Goal: Task Accomplishment & Management: Manage account settings

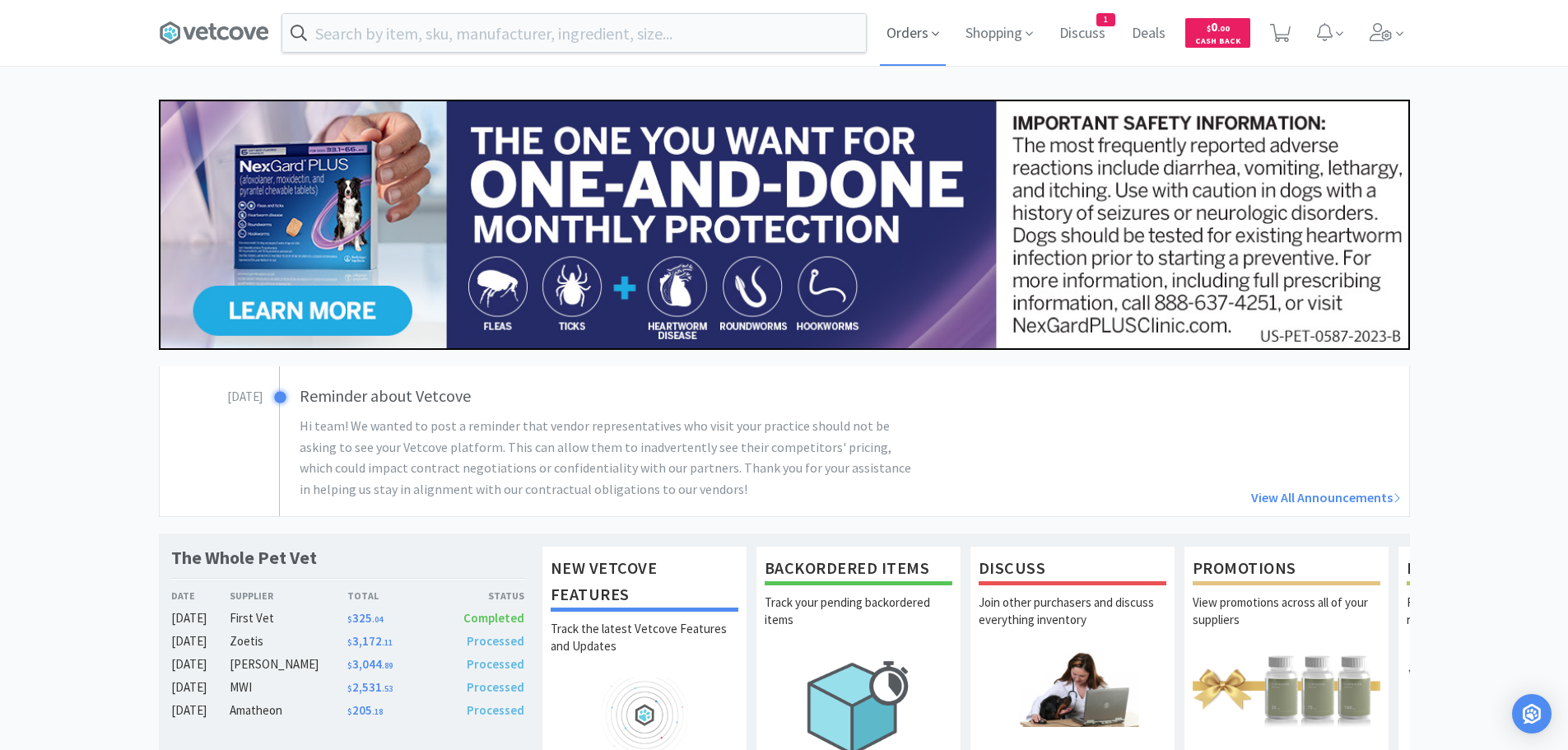
click at [922, 26] on span "Orders" at bounding box center [913, 33] width 66 height 66
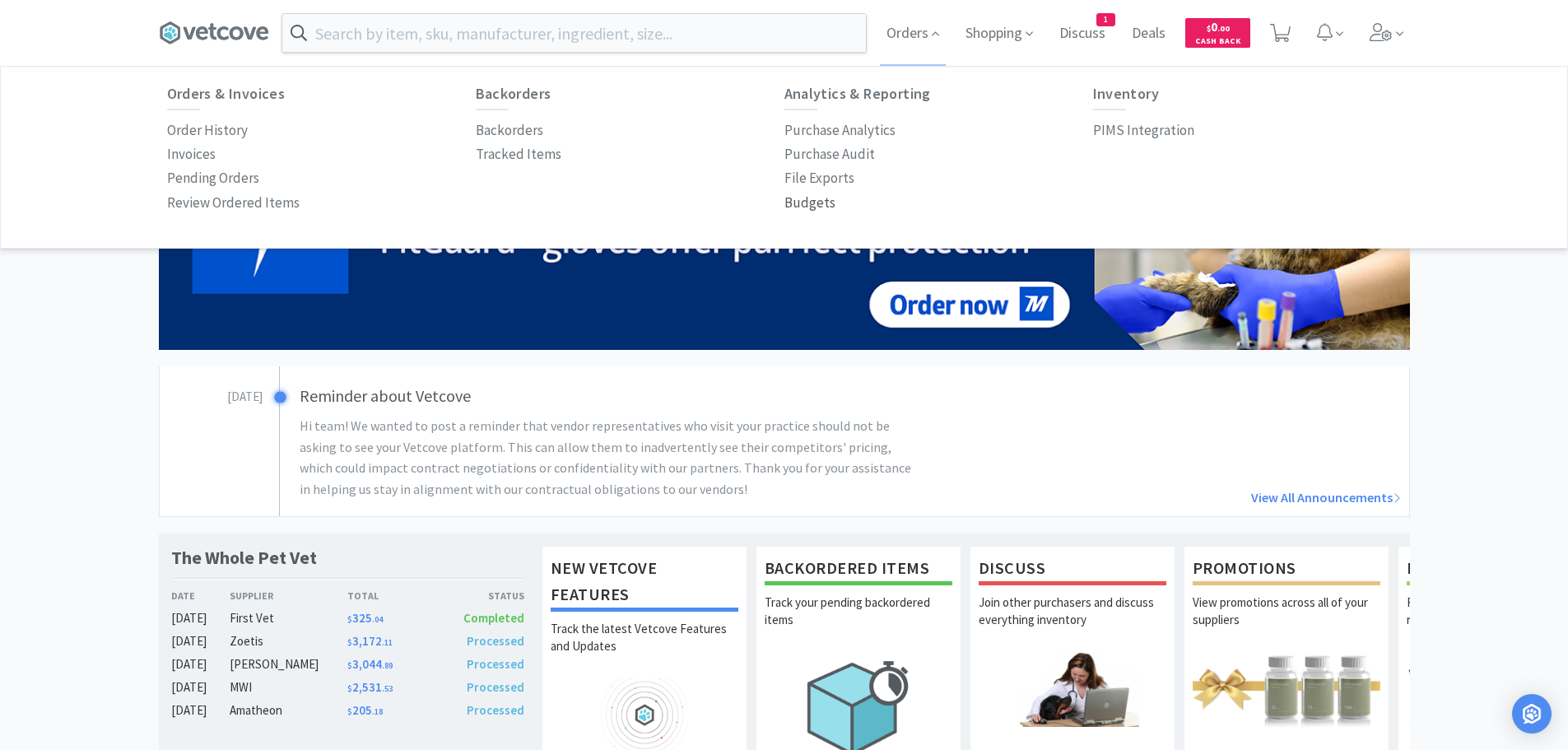
click at [801, 198] on p "Budgets" at bounding box center [810, 203] width 51 height 22
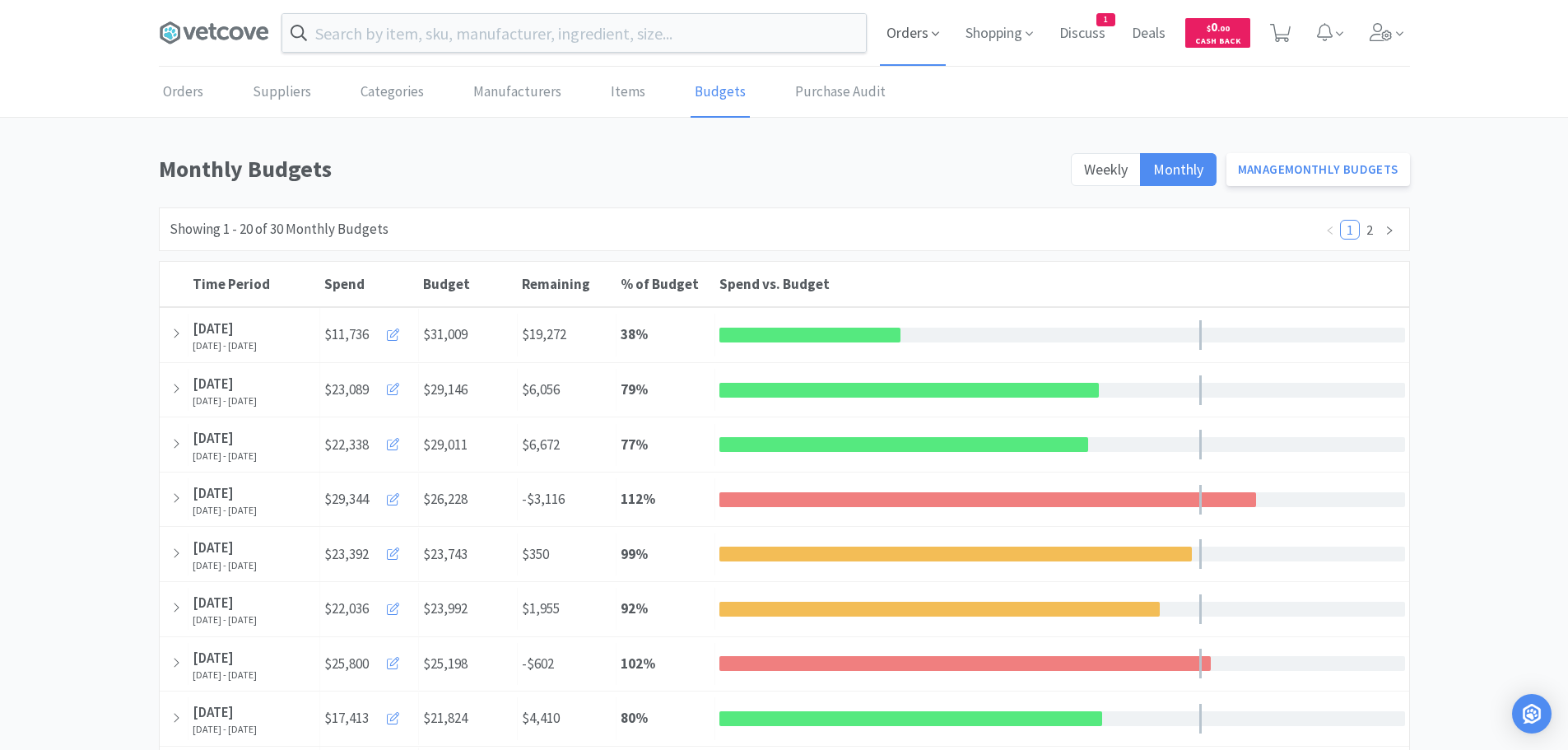
click at [899, 27] on span "Orders" at bounding box center [913, 33] width 66 height 66
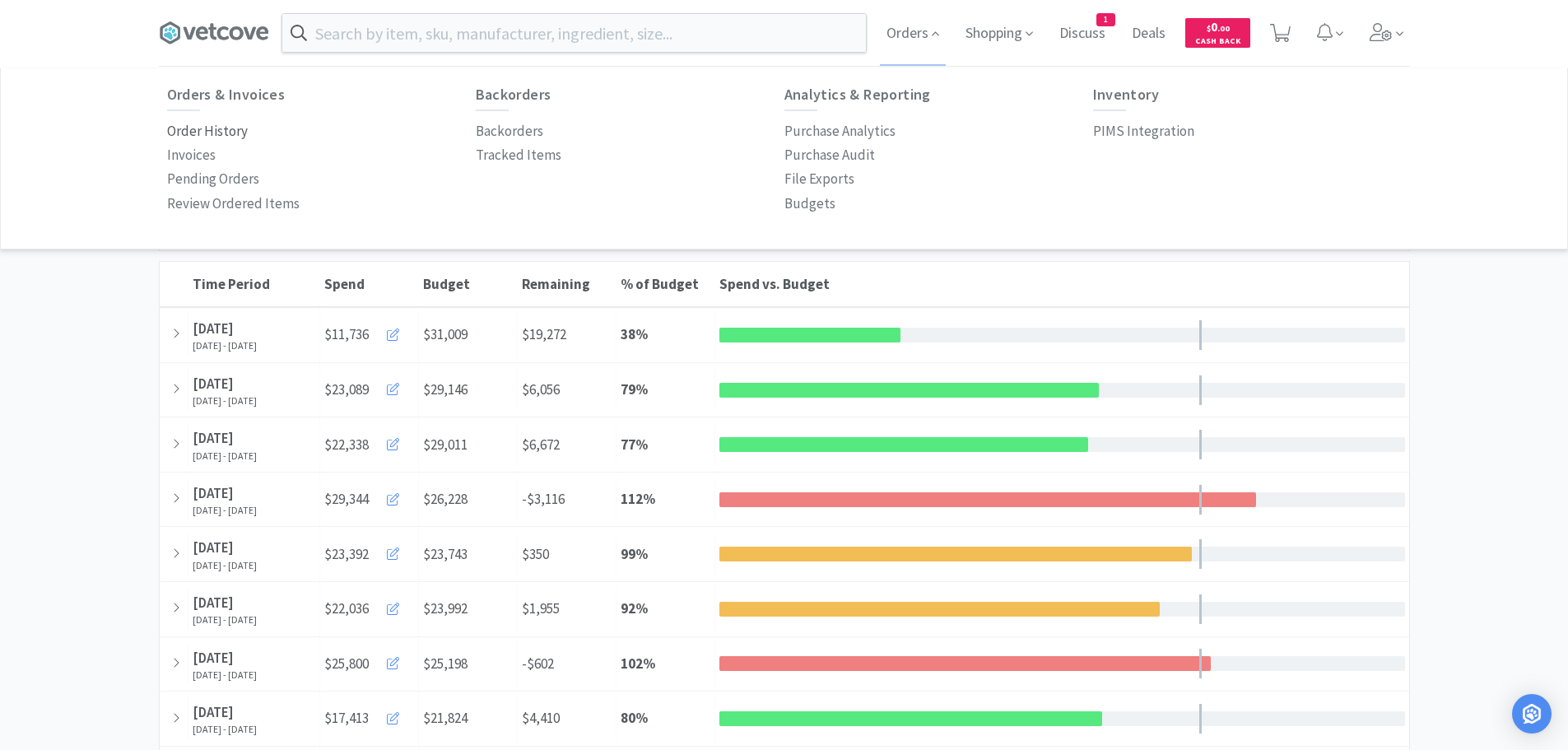
click at [214, 125] on p "Order History" at bounding box center [207, 131] width 80 height 22
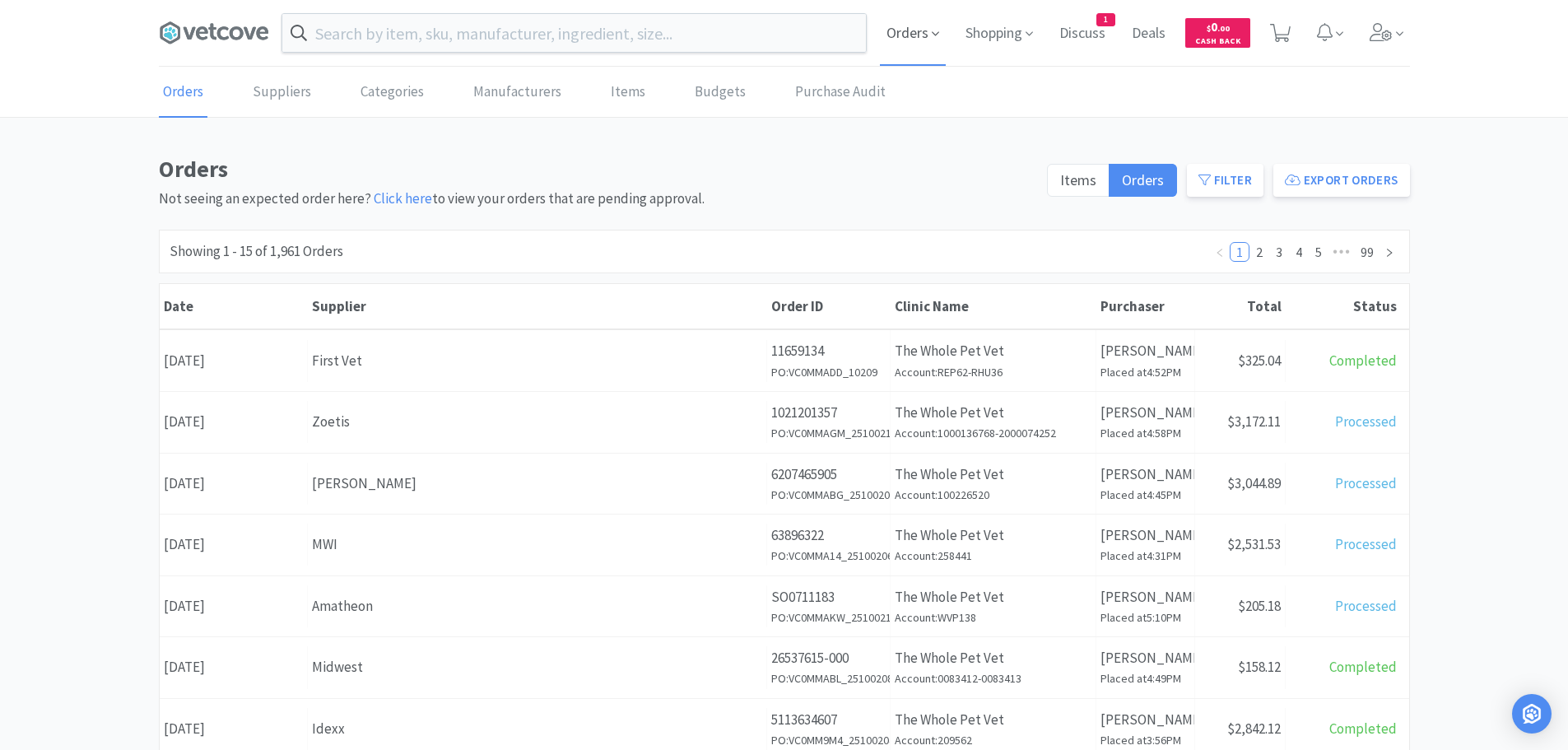
click at [916, 34] on span "Orders" at bounding box center [913, 33] width 66 height 66
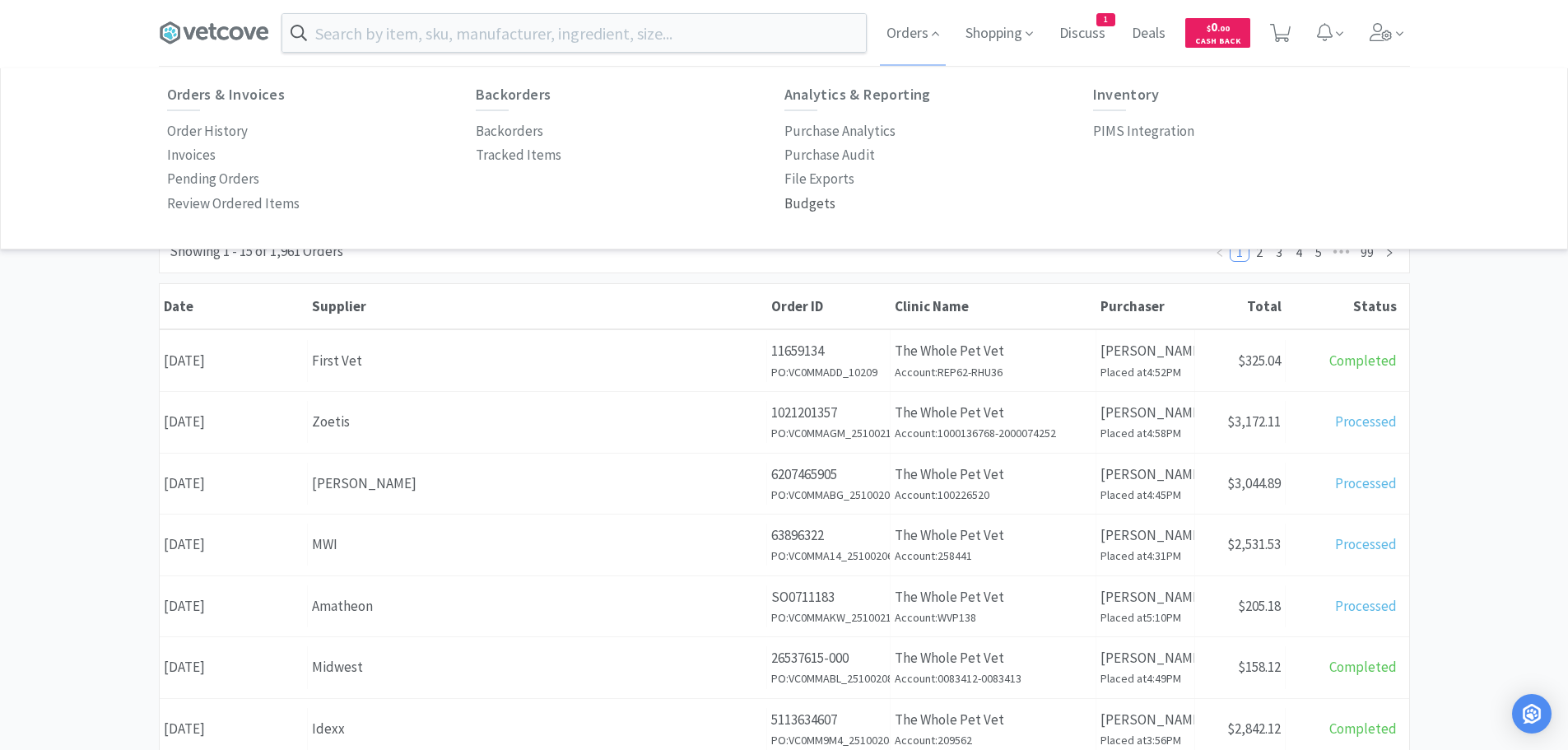
click at [808, 208] on p "Budgets" at bounding box center [810, 204] width 51 height 22
